Goal: Task Accomplishment & Management: Manage account settings

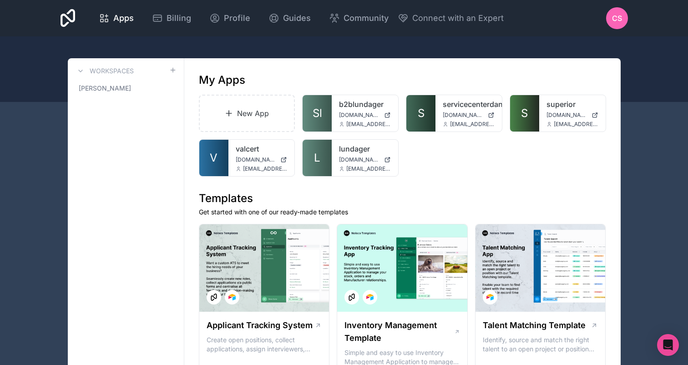
click at [550, 108] on link "superior" at bounding box center [573, 104] width 52 height 11
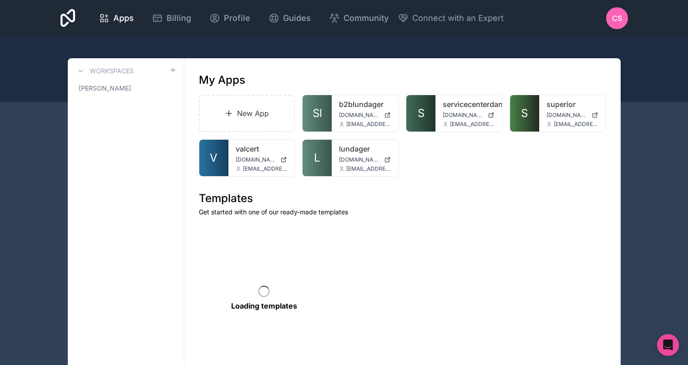
click at [180, 21] on span "Billing" at bounding box center [179, 18] width 25 height 13
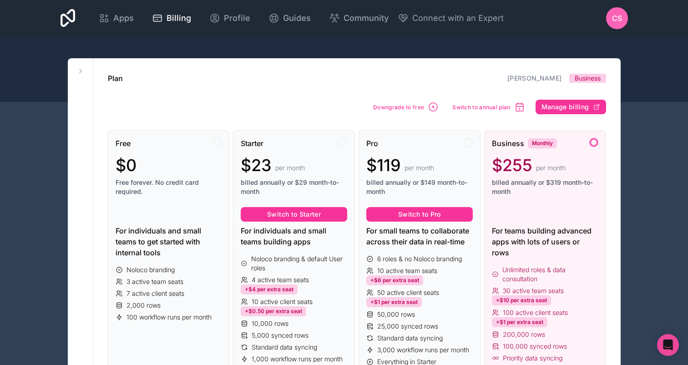
click at [128, 25] on link "Apps" at bounding box center [116, 18] width 50 height 20
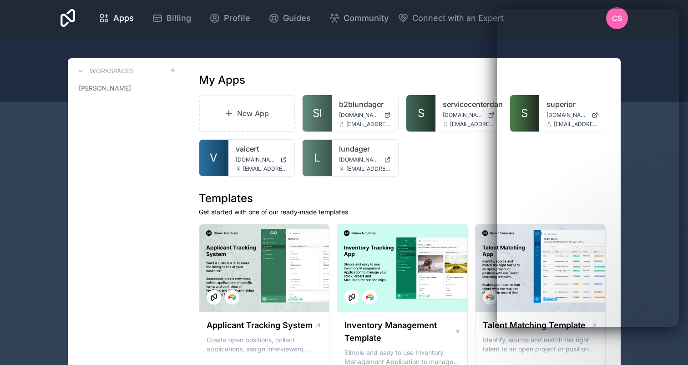
click at [170, 19] on span "Billing" at bounding box center [179, 18] width 25 height 13
